Goal: Task Accomplishment & Management: Manage account settings

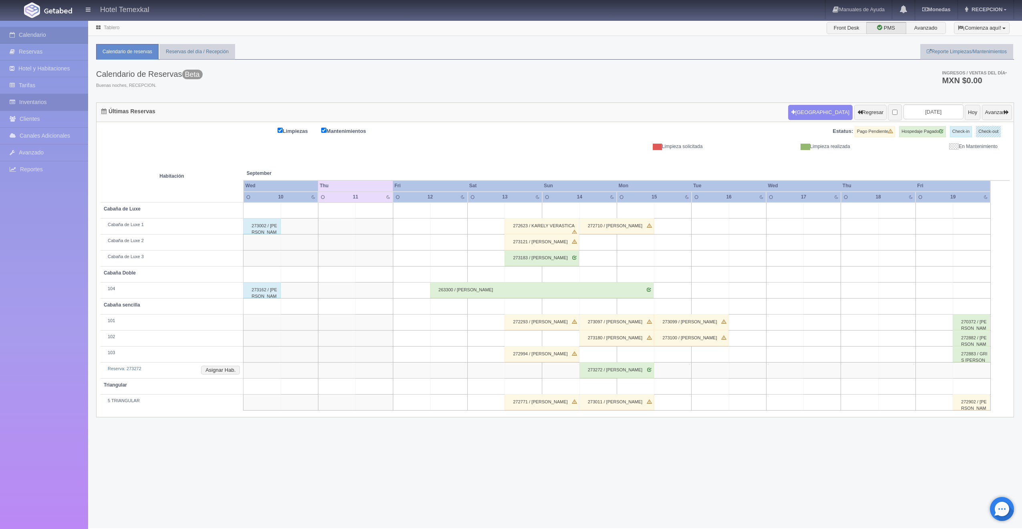
click at [37, 98] on link "Inventarios" at bounding box center [44, 102] width 88 height 16
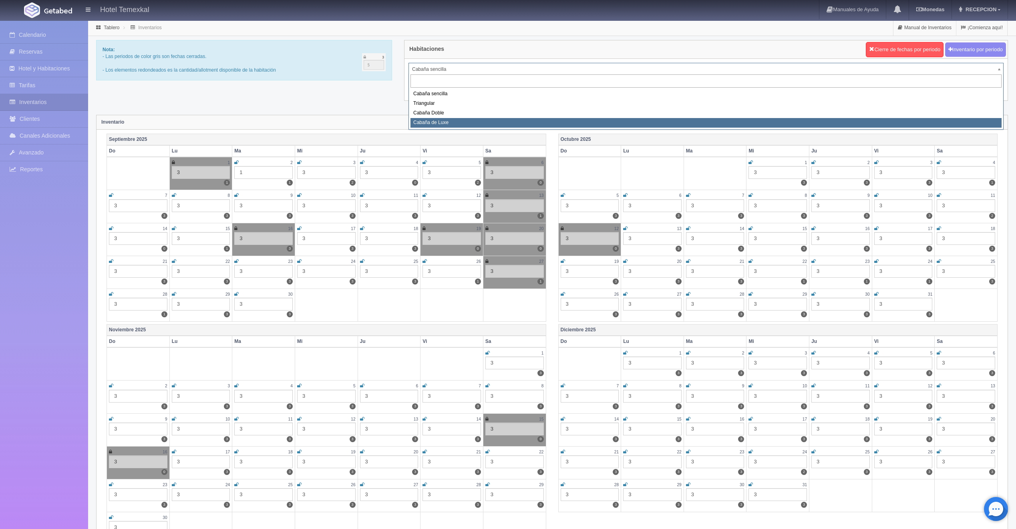
select select "2121"
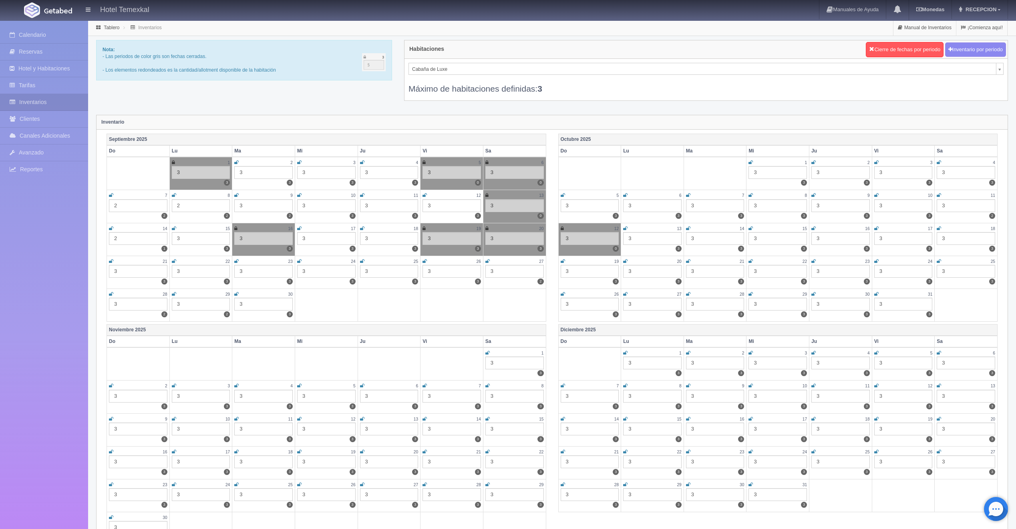
click at [437, 274] on div "3" at bounding box center [451, 271] width 58 height 13
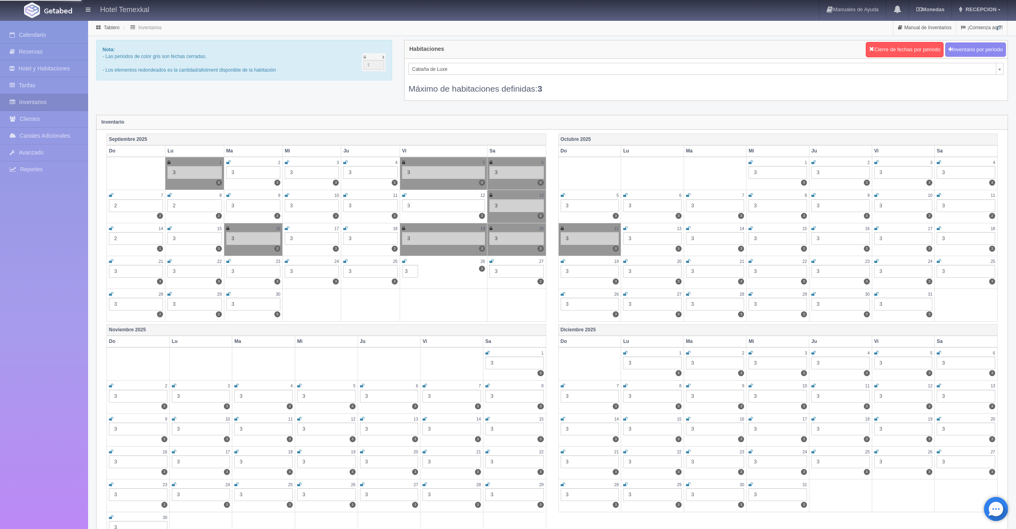
click at [436, 320] on td at bounding box center [443, 305] width 87 height 33
click at [409, 272] on input "3" at bounding box center [410, 271] width 16 height 13
type input "2"
click at [500, 271] on div "3" at bounding box center [516, 271] width 54 height 13
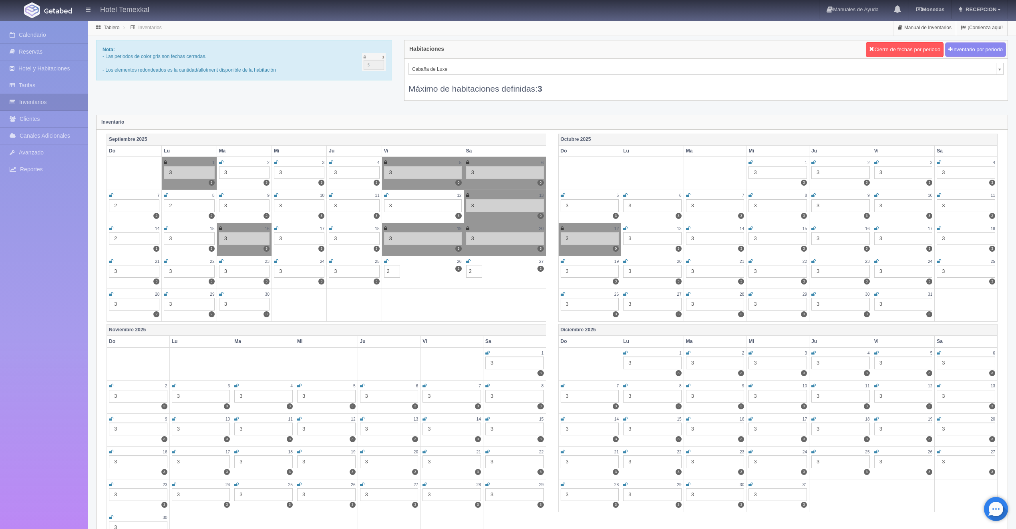
type input "2"
click at [453, 304] on td at bounding box center [423, 305] width 82 height 33
